Goal: Download file/media

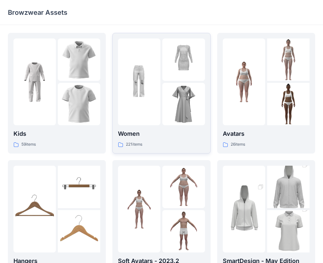
click at [162, 96] on div at bounding box center [161, 81] width 87 height 87
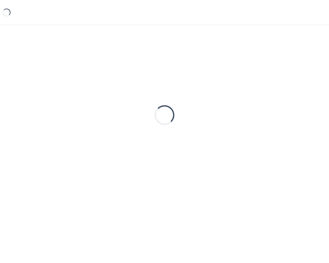
click at [162, 96] on div "Loading..." at bounding box center [164, 115] width 313 height 164
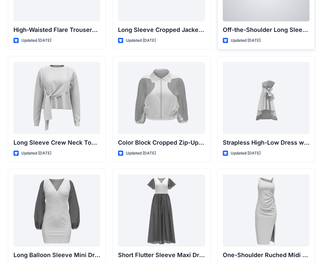
scroll to position [164, 0]
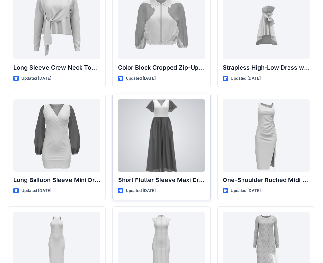
click at [164, 136] on div at bounding box center [161, 135] width 87 height 72
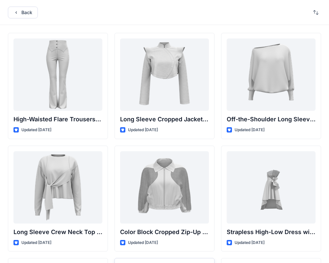
click at [164, 136] on div "Back High-Waisted Flare Trousers with Button Detail Updated [DATE] Long Sleeve …" at bounding box center [164, 254] width 329 height 508
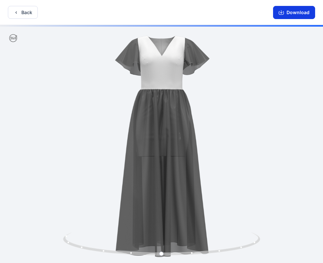
click at [297, 12] on button "Download" at bounding box center [294, 12] width 42 height 13
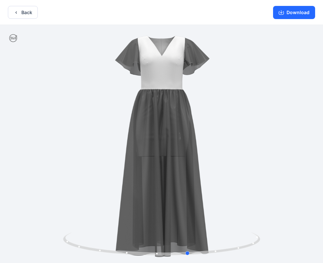
drag, startPoint x: 173, startPoint y: 186, endPoint x: 223, endPoint y: 195, distance: 50.7
click at [223, 195] on div at bounding box center [161, 144] width 323 height 239
